Goal: Information Seeking & Learning: Find specific fact

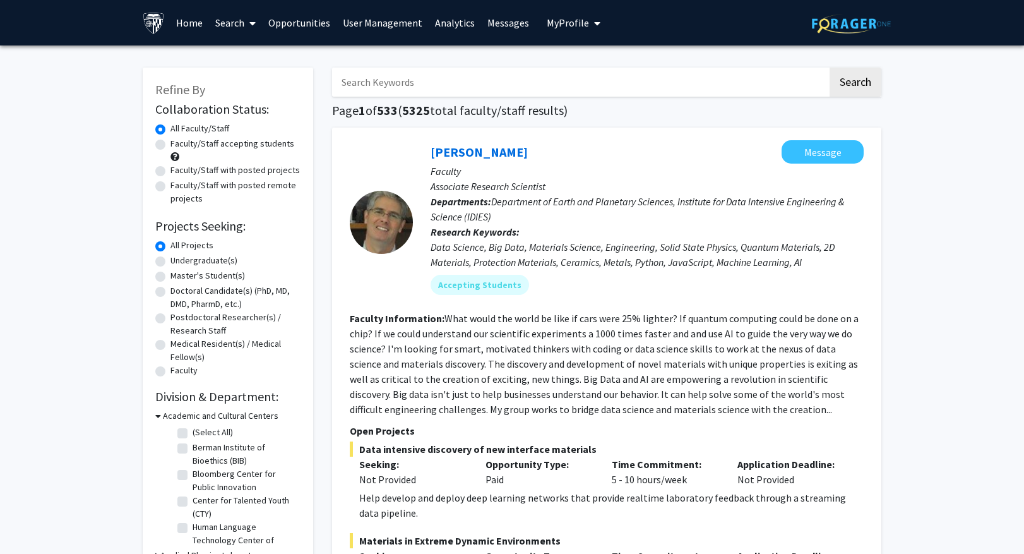
drag, startPoint x: 0, startPoint y: 0, endPoint x: 381, endPoint y: 71, distance: 387.5
click at [381, 71] on input "Search Keywords" at bounding box center [580, 82] width 496 height 29
paste input "Odeniyide"
type input "Odeniyide"
click at [871, 75] on button "Search" at bounding box center [856, 82] width 52 height 29
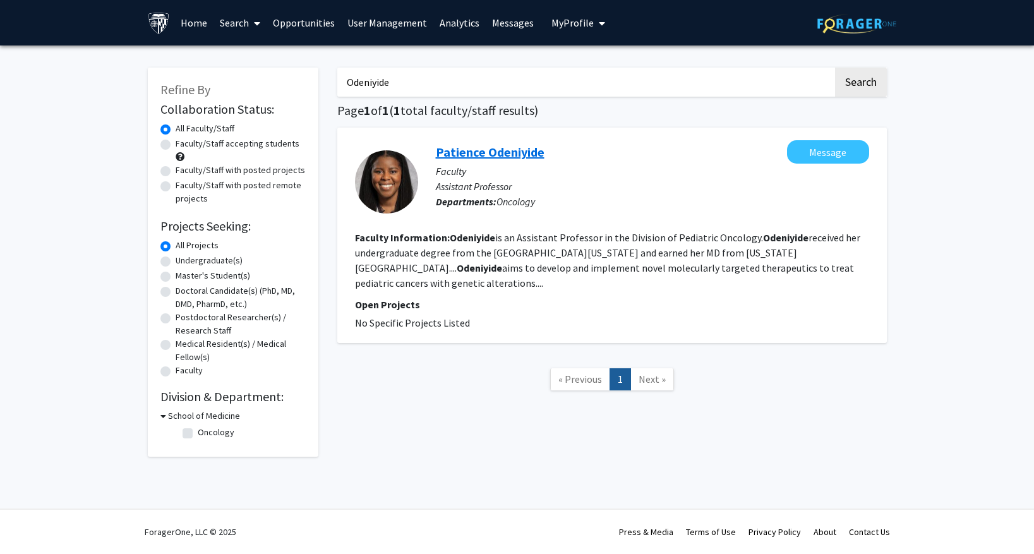
click at [485, 149] on link "Patience Odeniyide" at bounding box center [490, 152] width 109 height 16
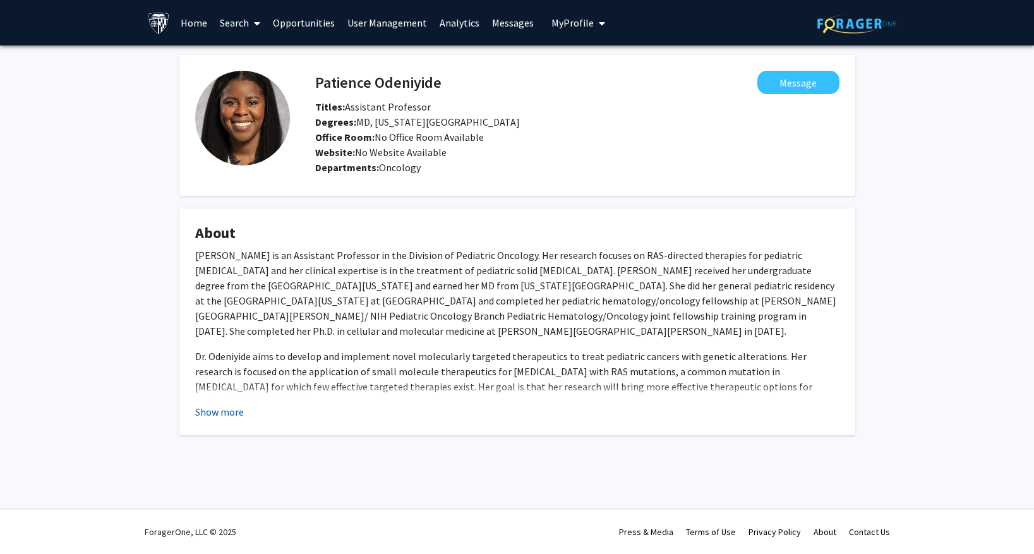
click at [214, 414] on button "Show more" at bounding box center [219, 411] width 49 height 15
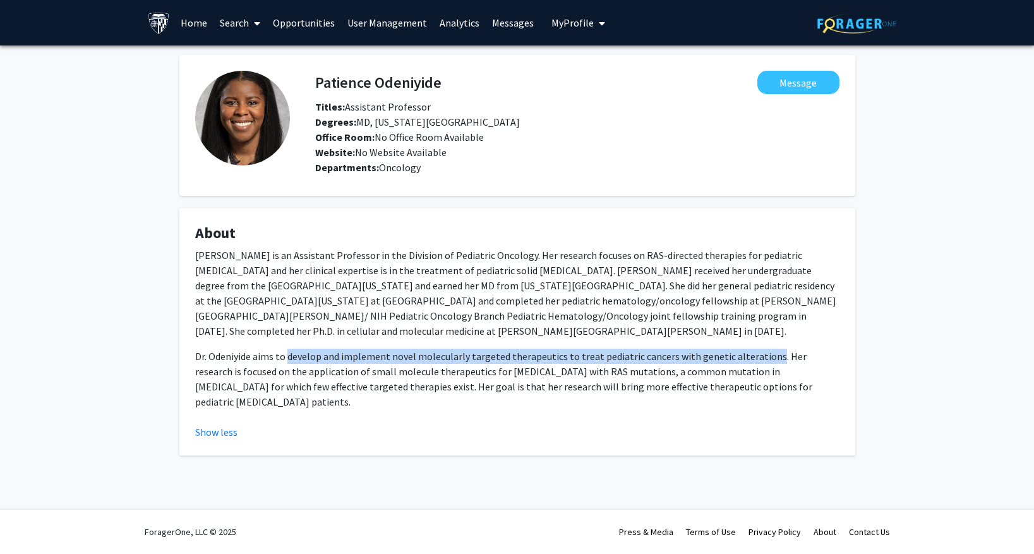
drag, startPoint x: 289, startPoint y: 357, endPoint x: 764, endPoint y: 359, distance: 474.3
click at [764, 359] on p "Dr. Odeniyide aims to develop and implement novel molecularly targeted therapeu…" at bounding box center [517, 379] width 644 height 61
copy p "develop and implement novel molecularly targeted therapeutics to treat pediatri…"
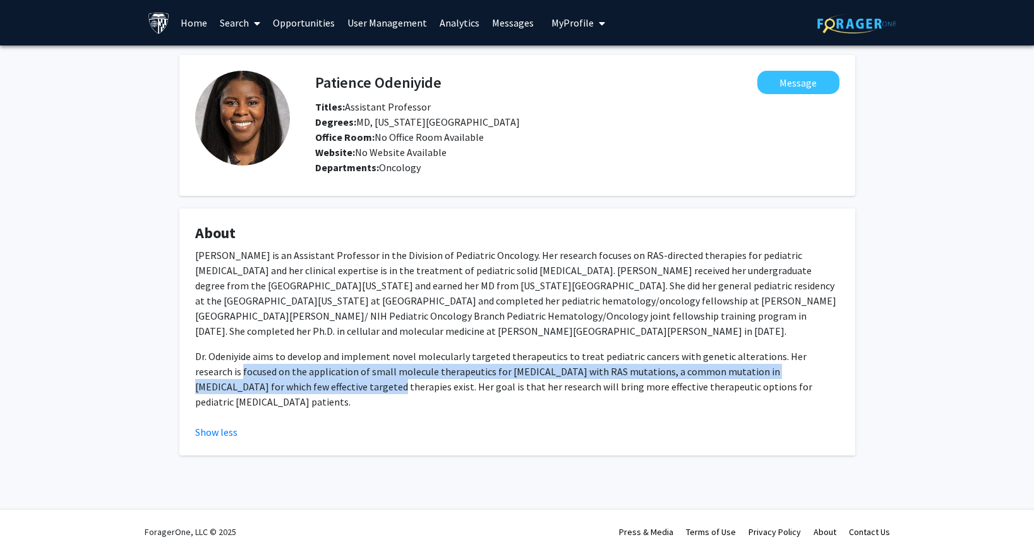
drag, startPoint x: 195, startPoint y: 371, endPoint x: 256, endPoint y: 384, distance: 62.1
click at [256, 384] on p "Dr. Odeniyide aims to develop and implement novel molecularly targeted therapeu…" at bounding box center [517, 379] width 644 height 61
copy p "focused on the application of small molecule therapeutics for [MEDICAL_DATA] wi…"
click at [245, 23] on link "Search" at bounding box center [239, 23] width 53 height 44
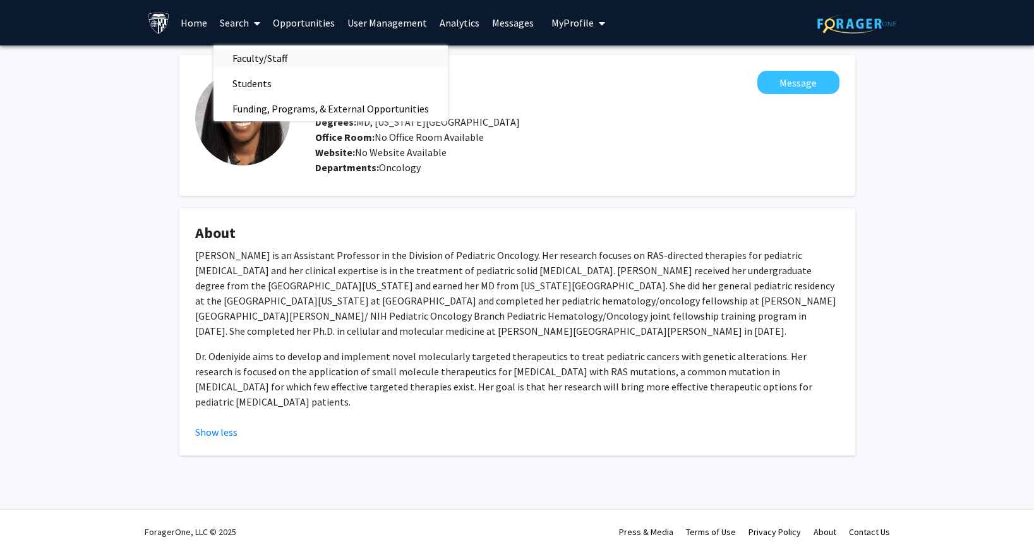
click at [243, 58] on span "Faculty/Staff" at bounding box center [259, 57] width 93 height 25
